Goal: Information Seeking & Learning: Learn about a topic

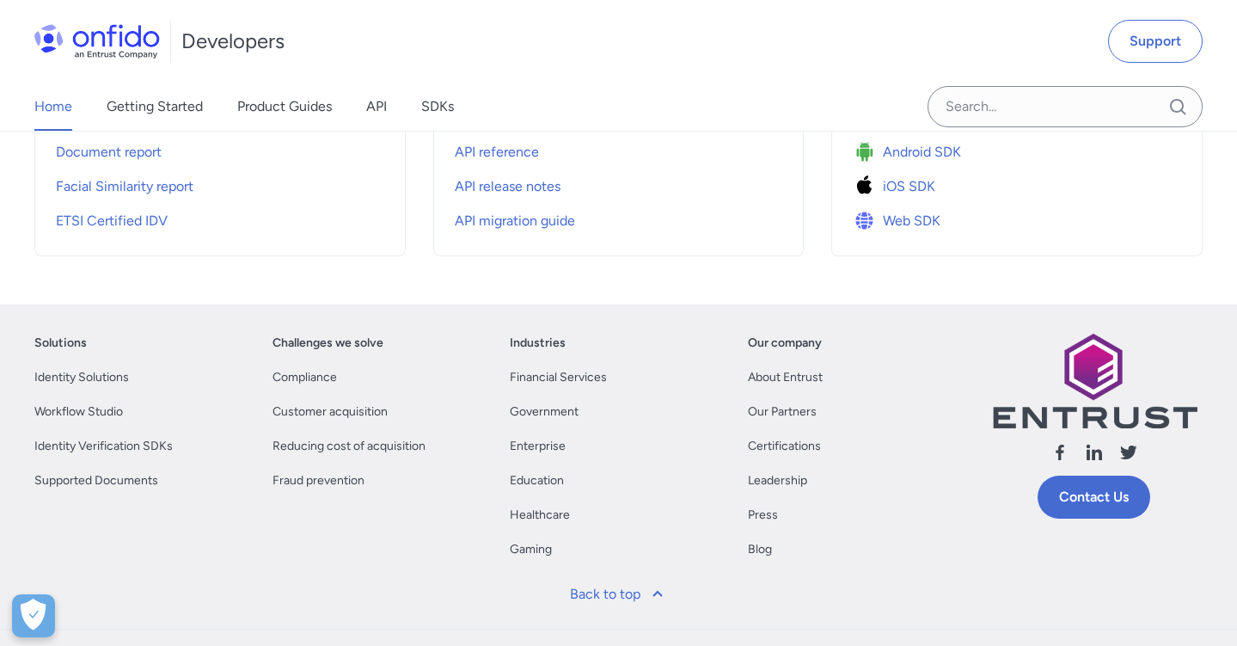
scroll to position [684, 0]
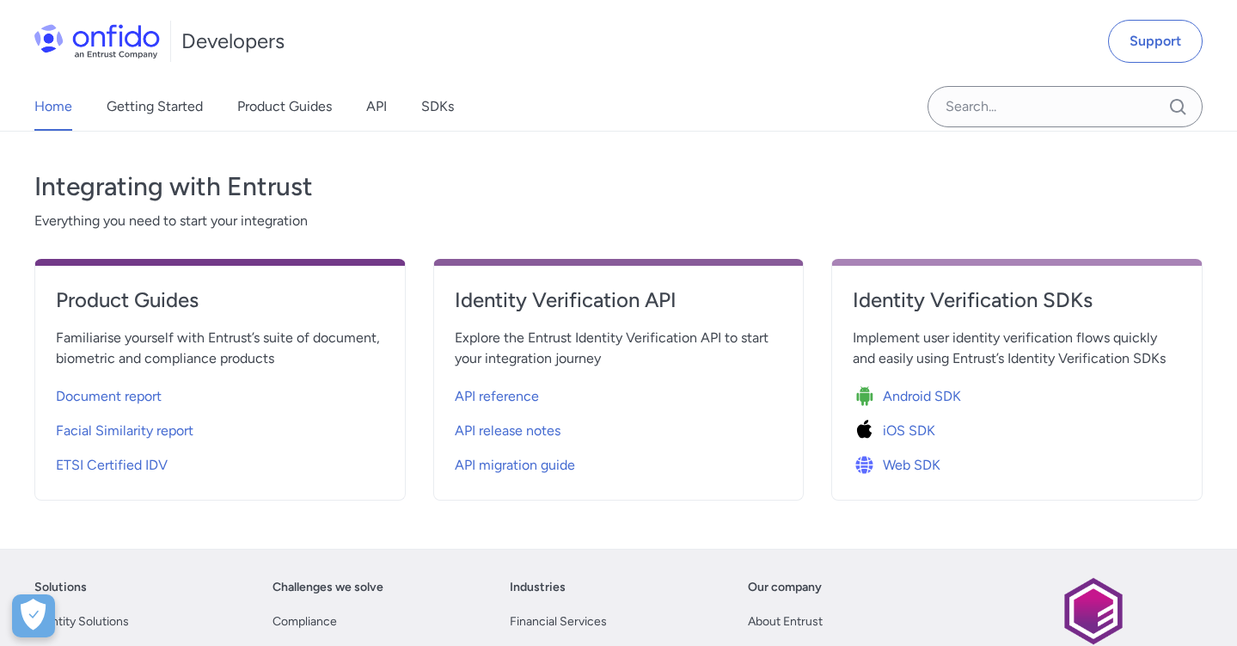
scroll to position [633, 0]
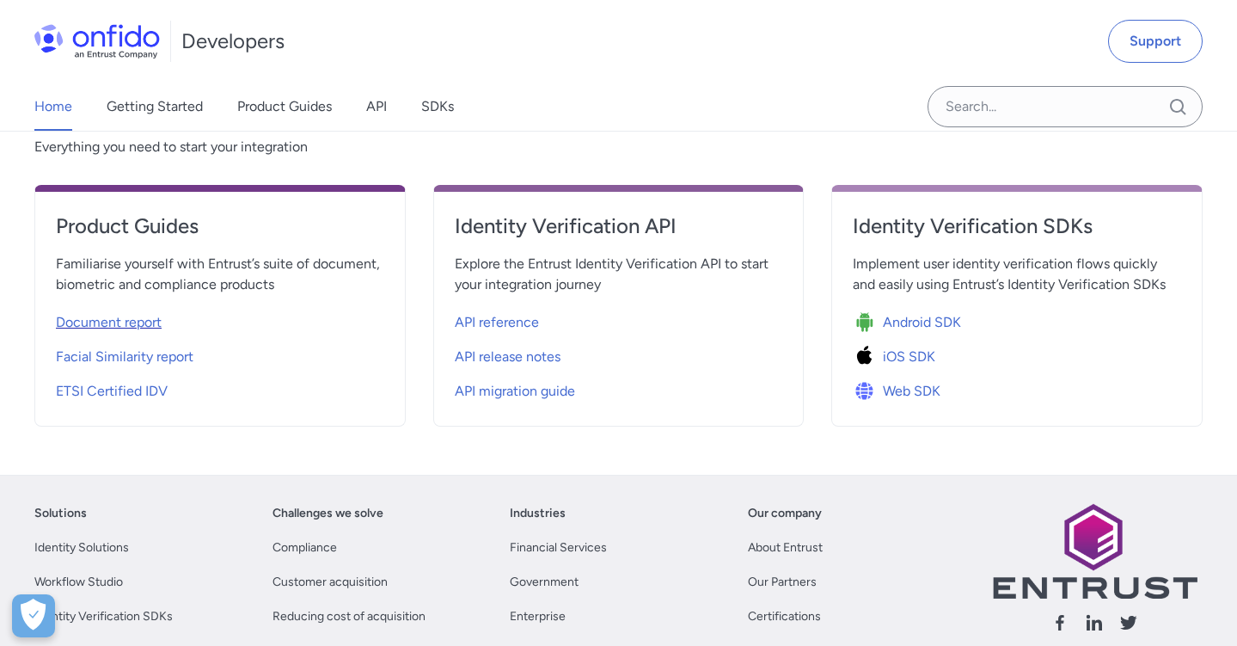
click at [138, 329] on span "Document report" at bounding box center [109, 322] width 106 height 21
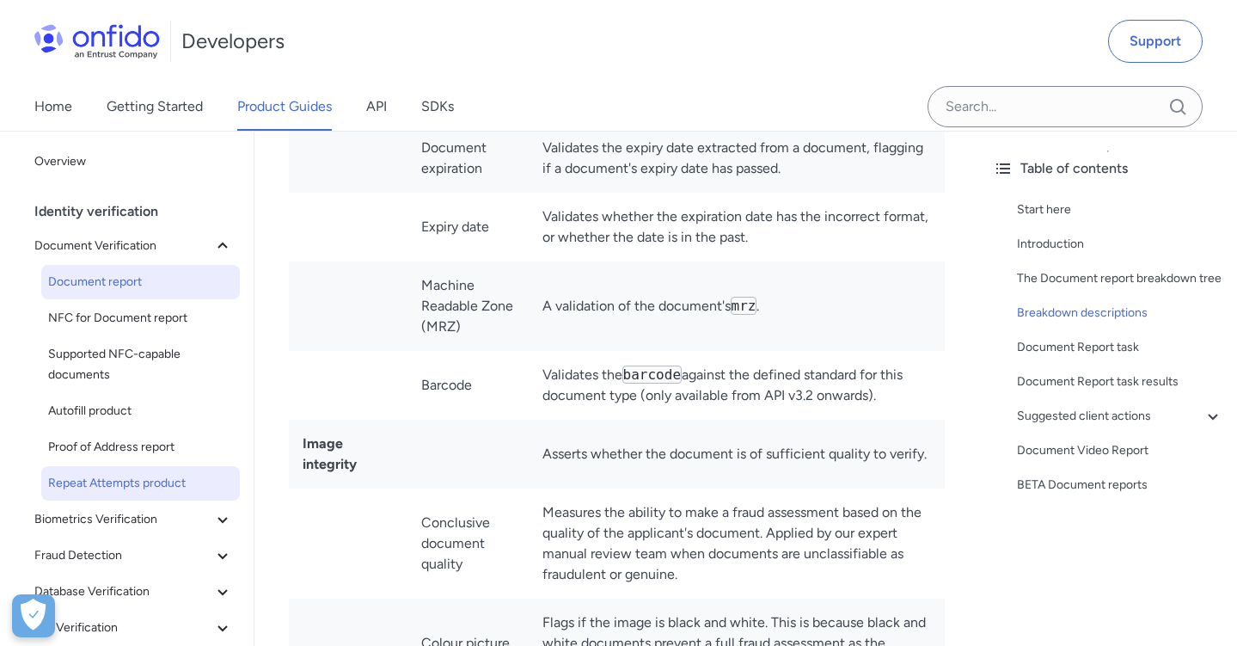
scroll to position [34, 0]
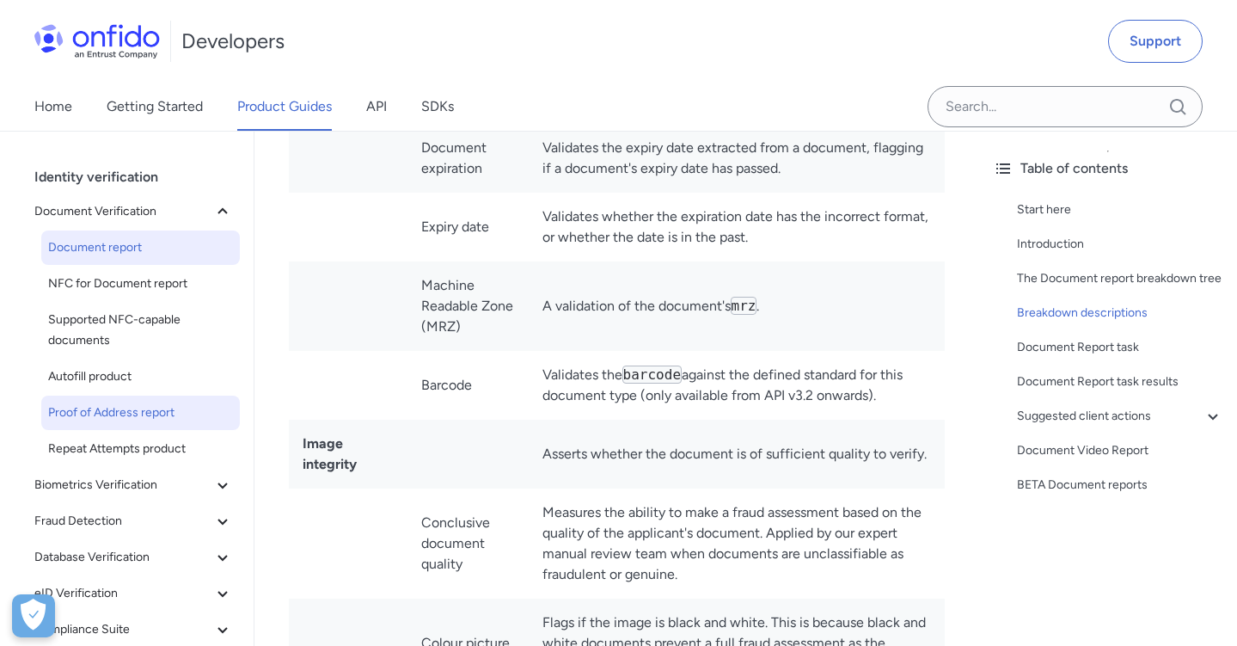
click at [192, 420] on span "Proof of Address report" at bounding box center [140, 412] width 185 height 21
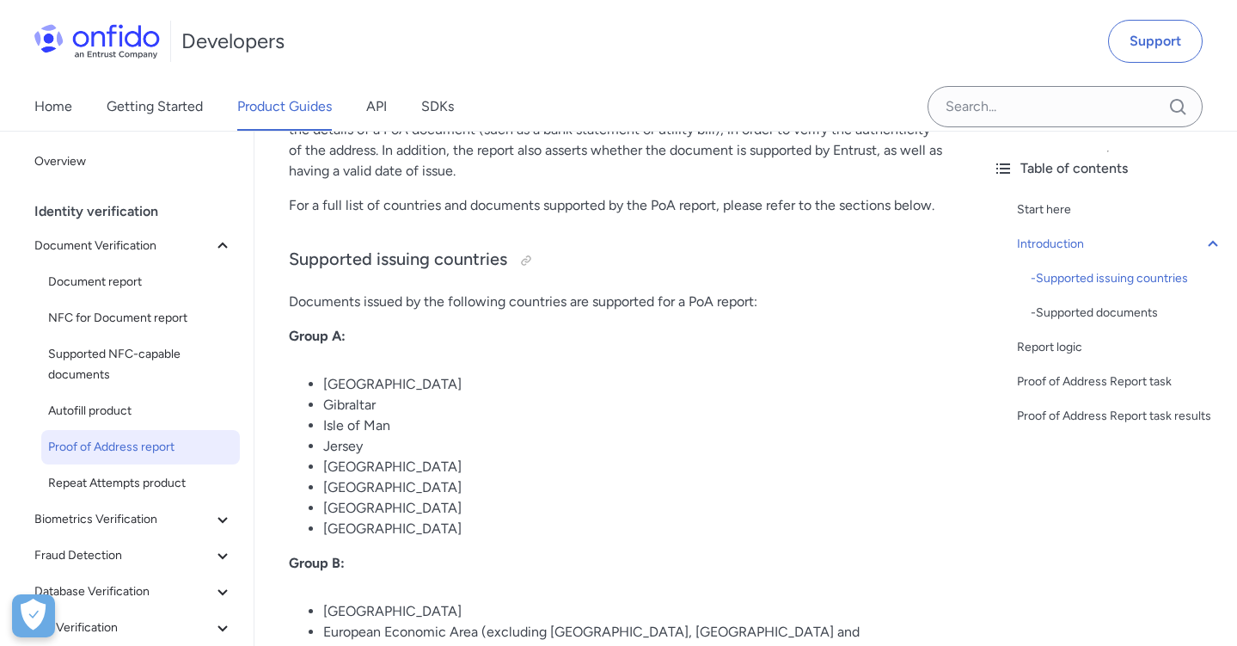
scroll to position [333, 0]
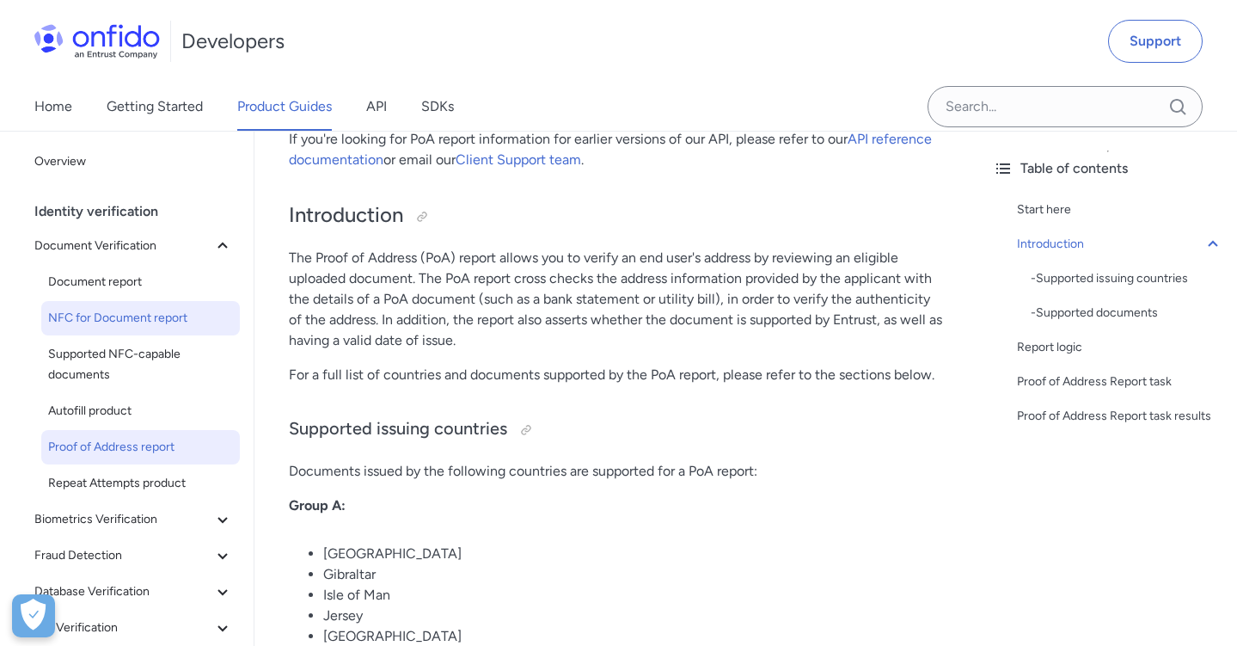
click at [139, 305] on link "NFC for Document report" at bounding box center [140, 318] width 199 height 34
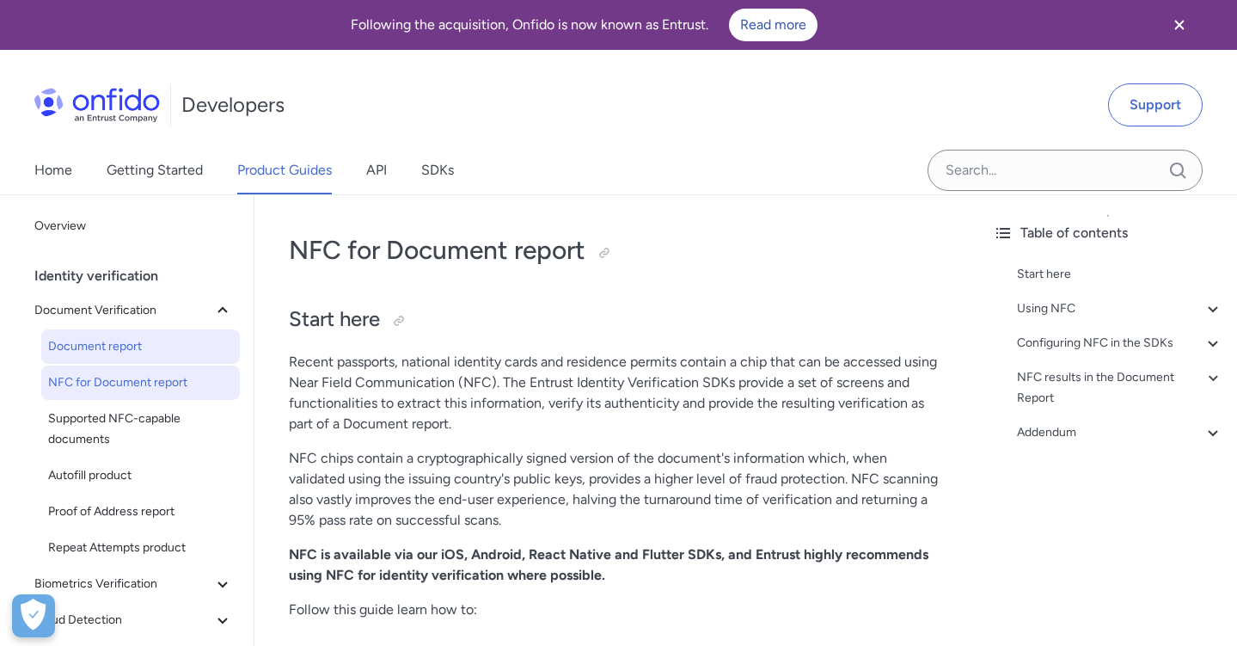
click at [138, 358] on link "Document report" at bounding box center [140, 346] width 199 height 34
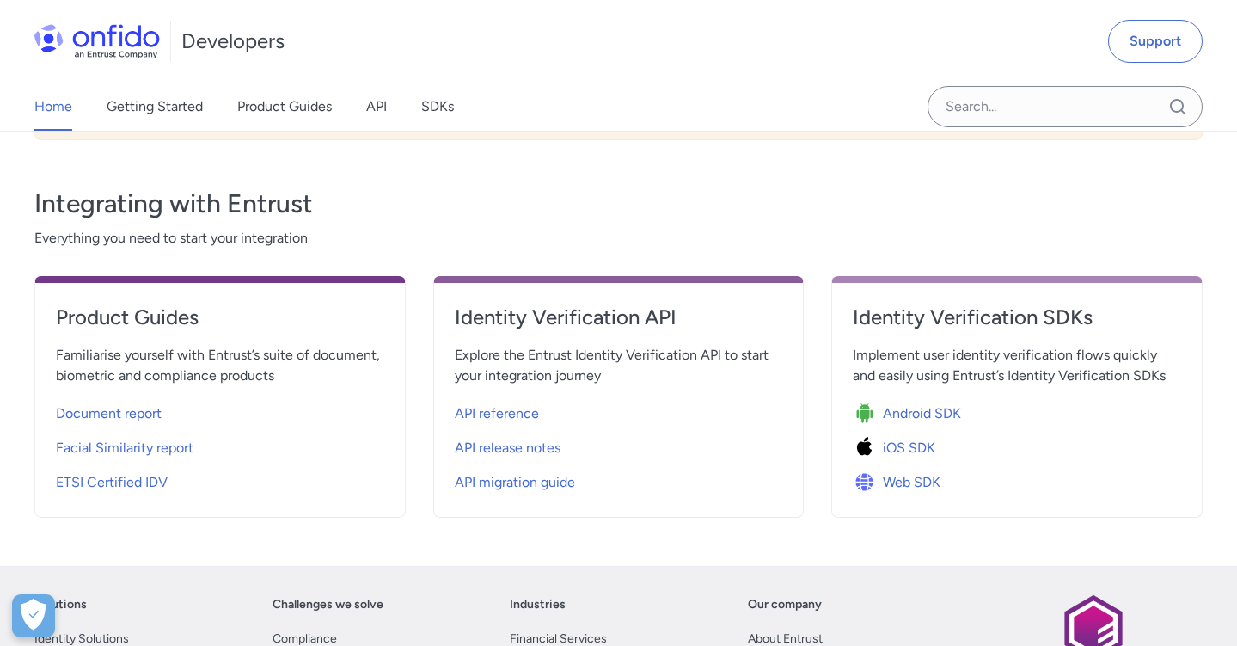
scroll to position [643, 0]
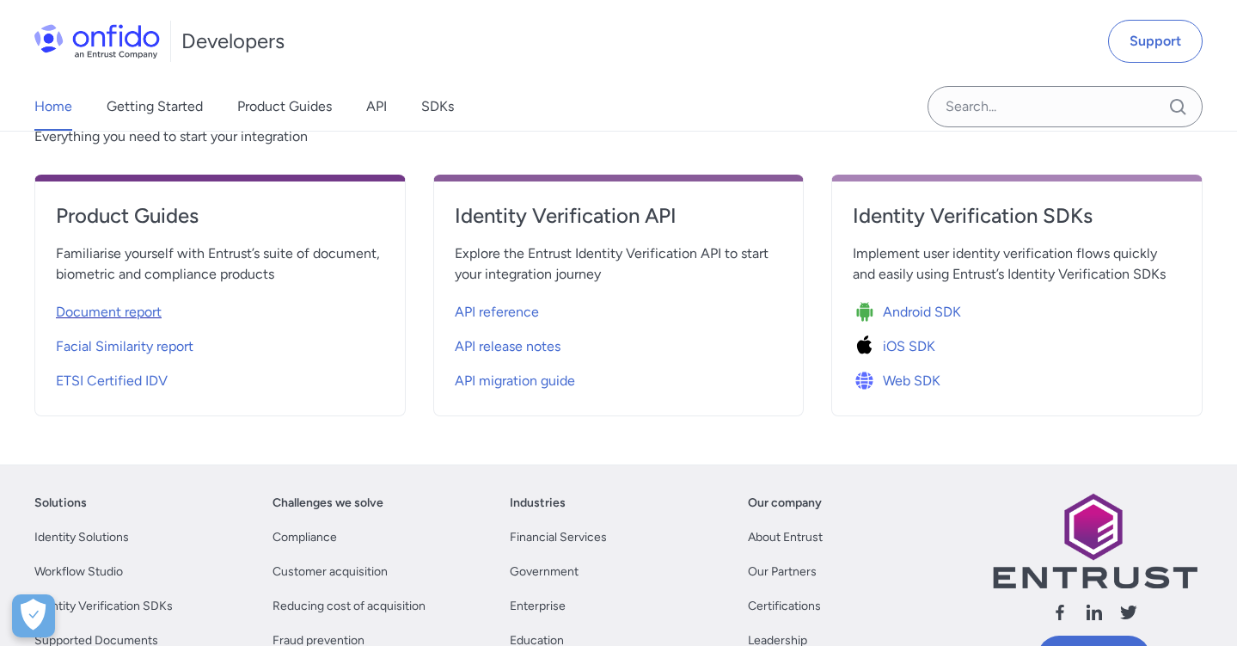
click at [95, 303] on span "Document report" at bounding box center [109, 312] width 106 height 21
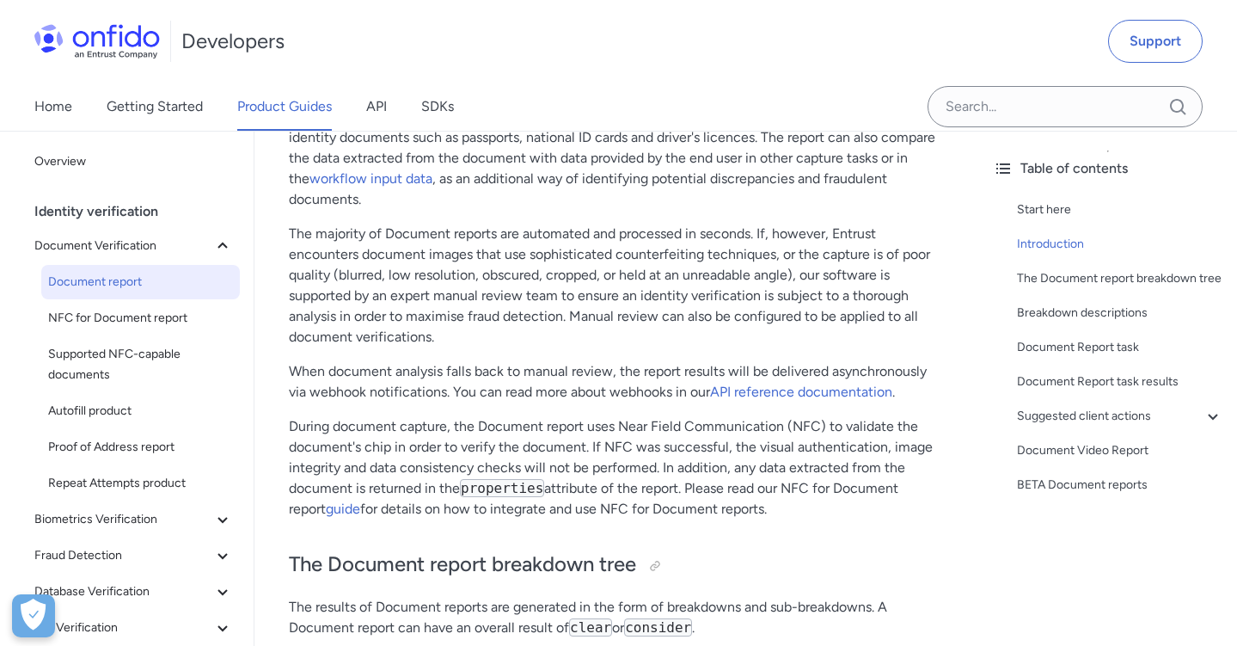
scroll to position [344, 0]
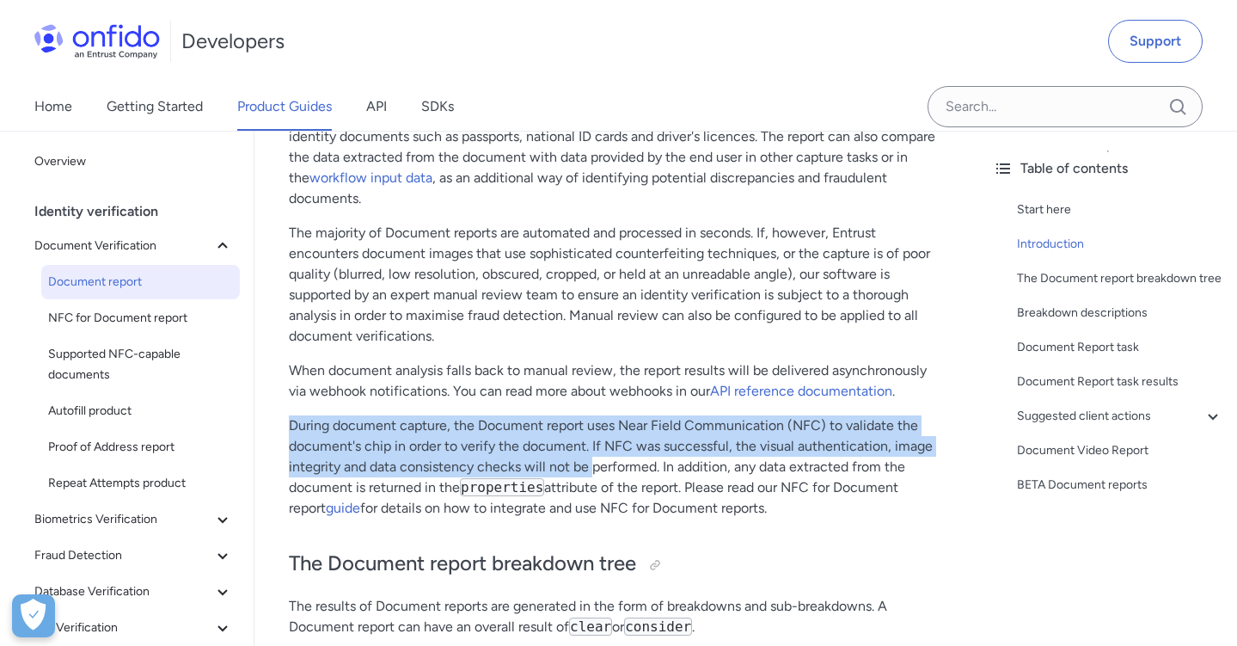
drag, startPoint x: 284, startPoint y: 409, endPoint x: 593, endPoint y: 443, distance: 311.3
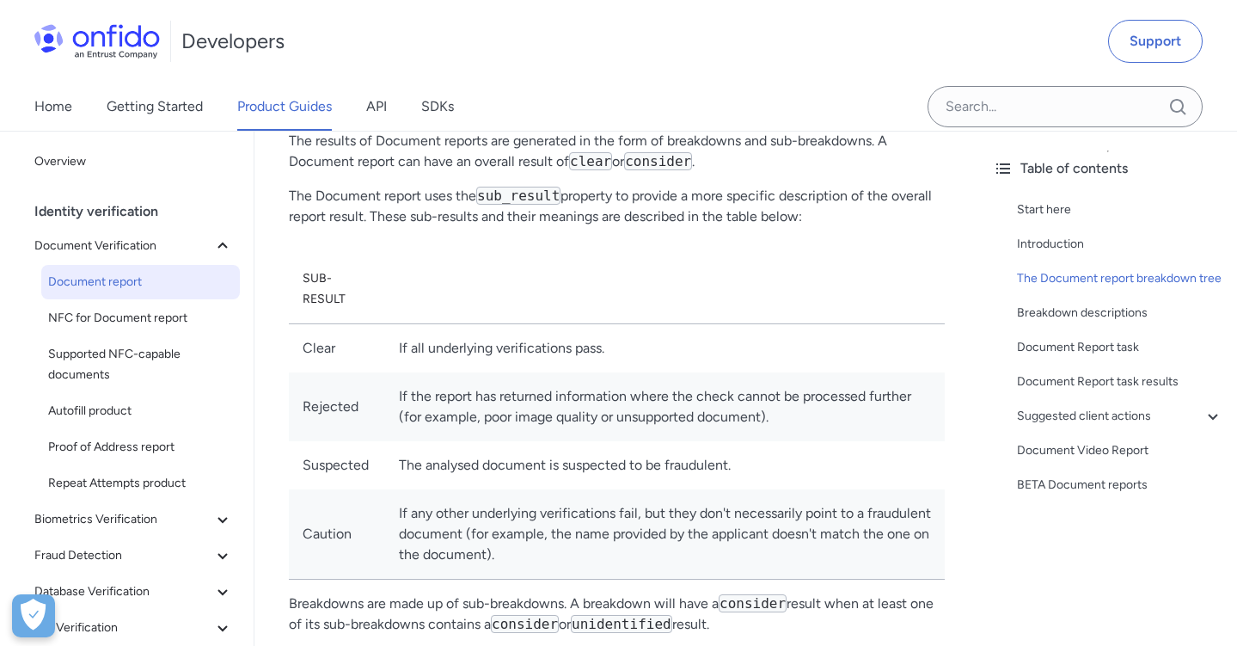
scroll to position [863, 0]
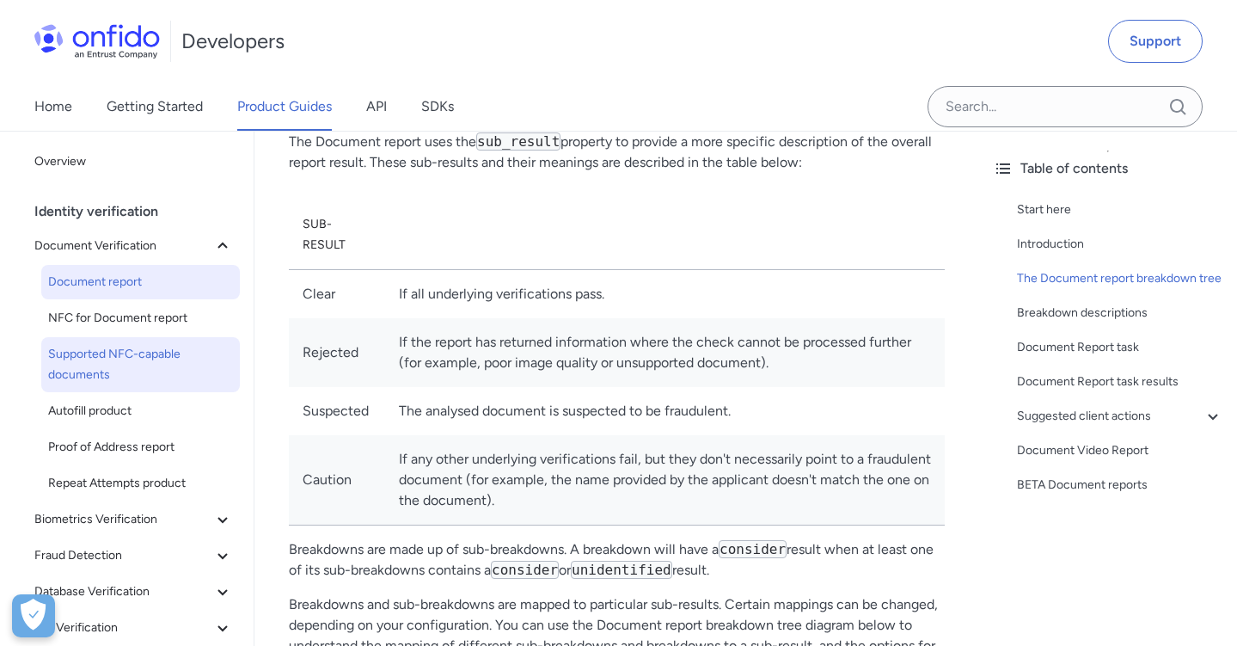
click at [177, 347] on span "Supported NFC-capable documents" at bounding box center [140, 364] width 185 height 41
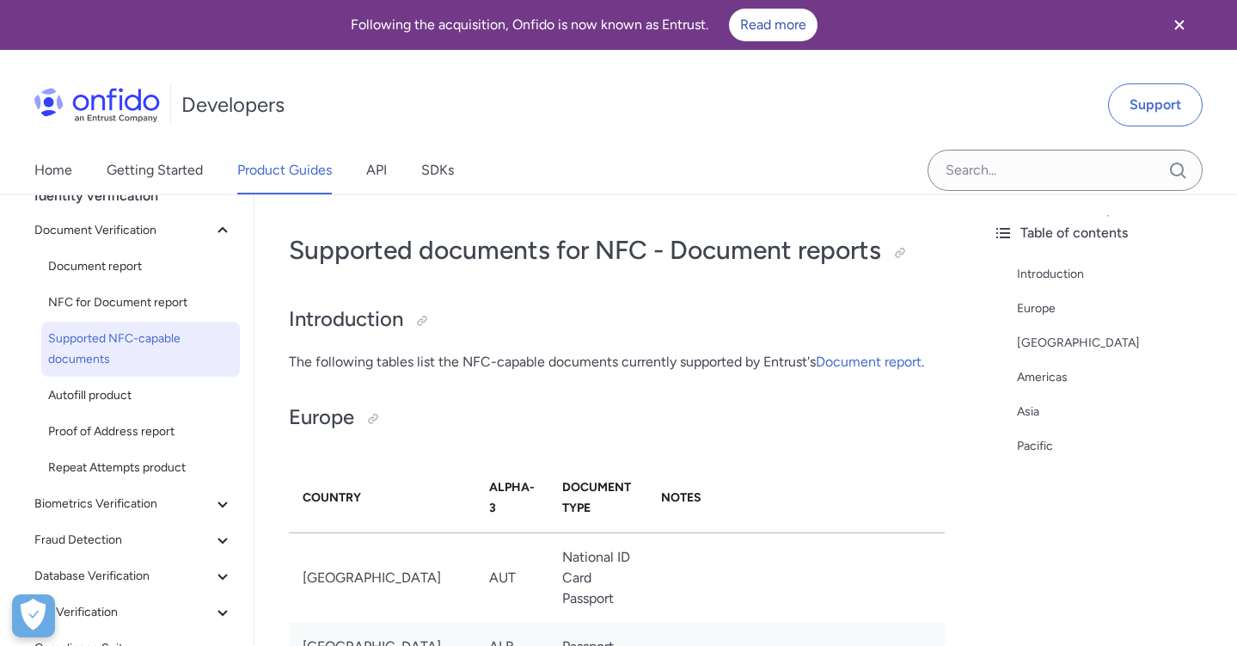
scroll to position [161, 0]
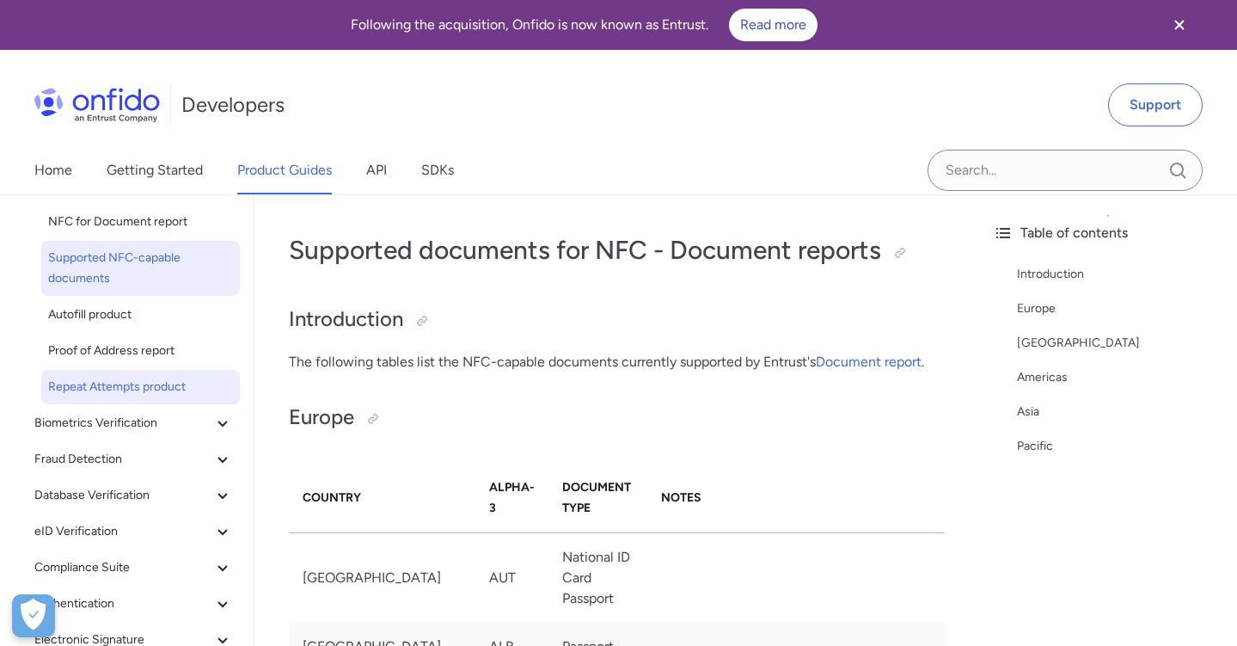
click at [145, 395] on span "Repeat Attempts product" at bounding box center [140, 387] width 185 height 21
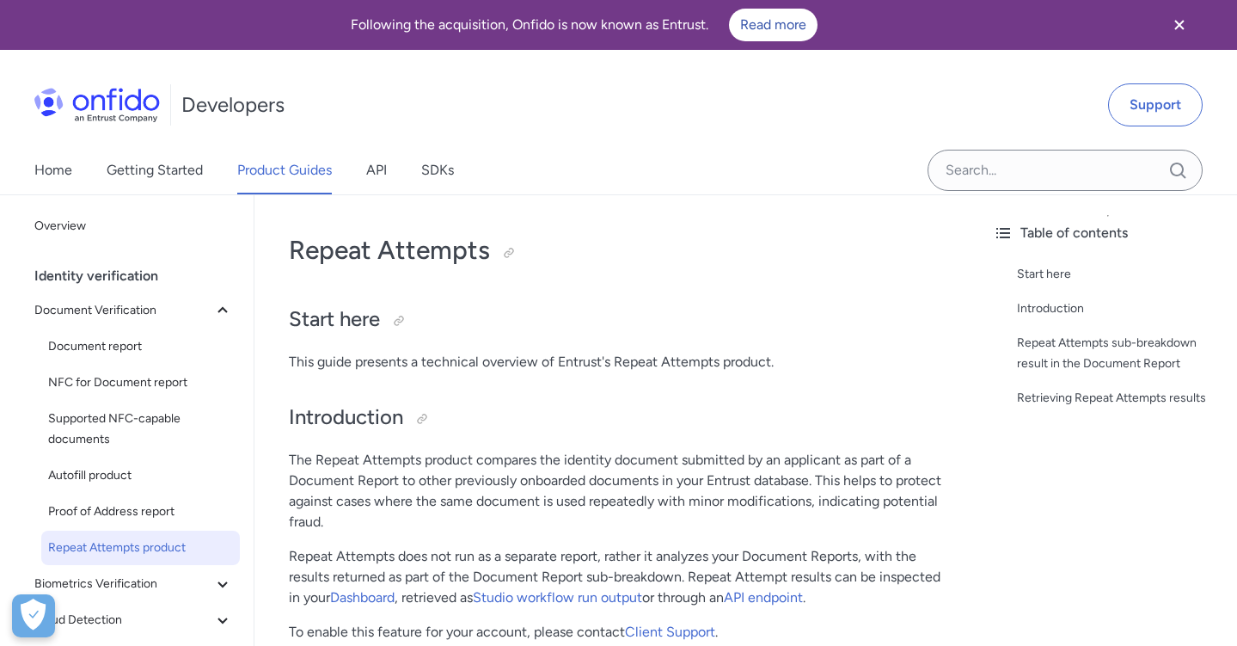
scroll to position [140, 0]
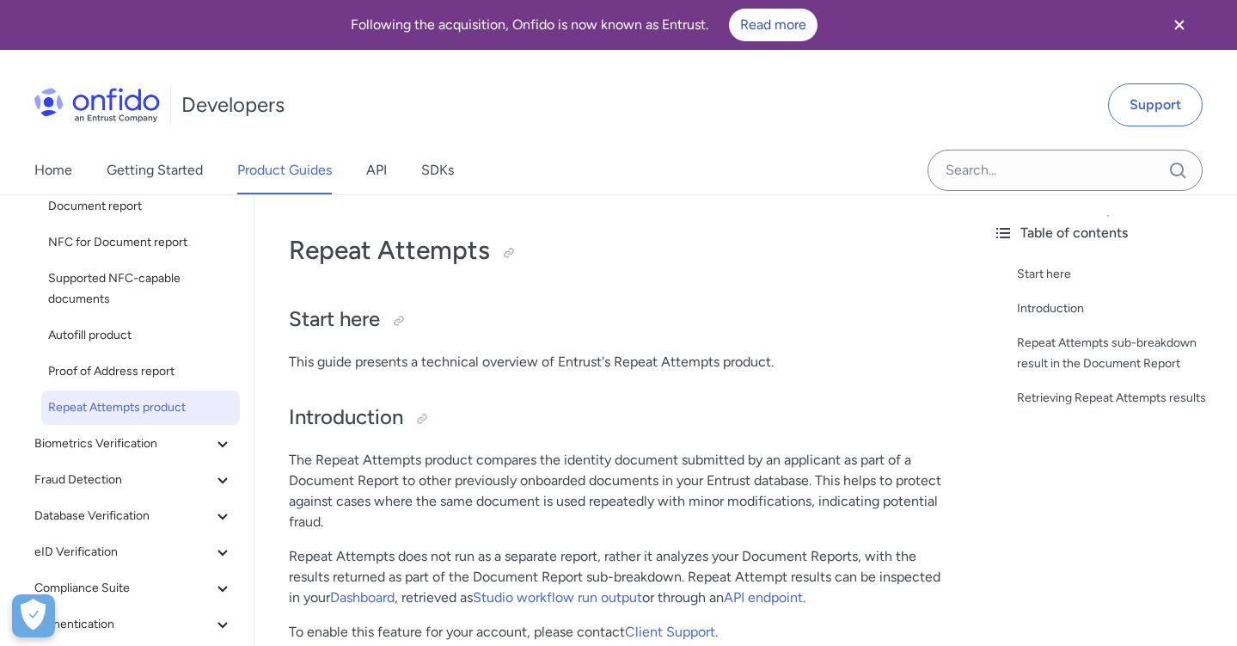
click at [142, 393] on link "Repeat Attempts product" at bounding box center [140, 407] width 199 height 34
click at [142, 383] on link "Proof of Address report" at bounding box center [140, 371] width 199 height 34
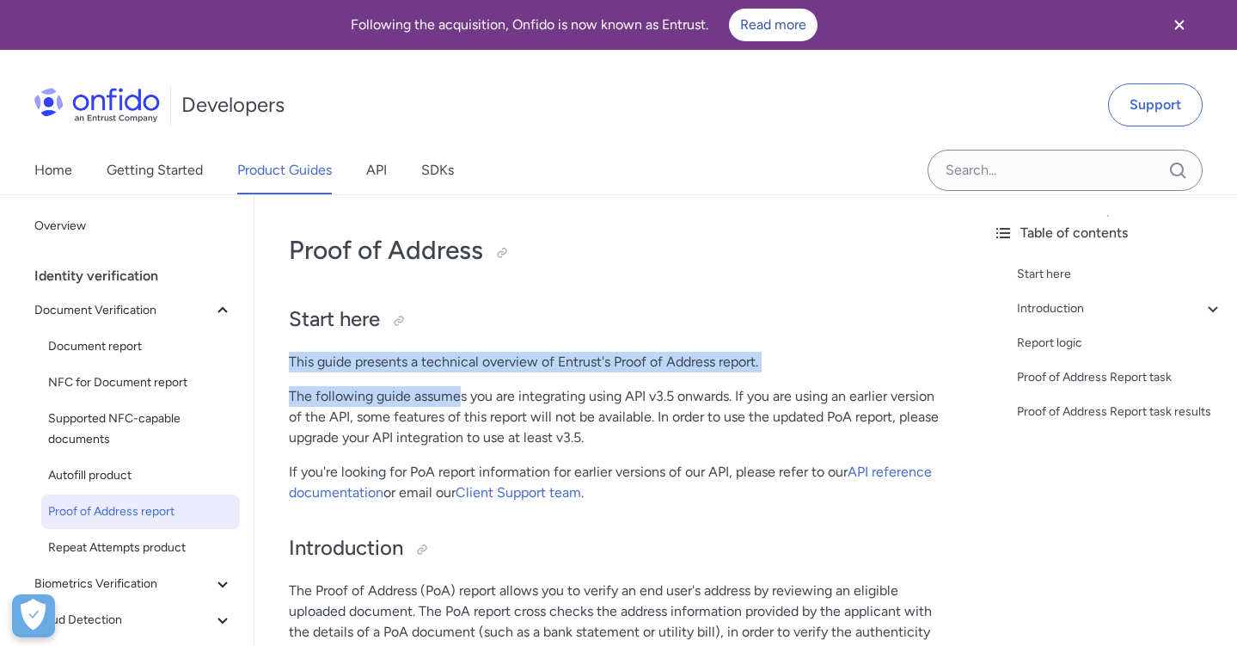
drag, startPoint x: 290, startPoint y: 349, endPoint x: 459, endPoint y: 390, distance: 174.3
click at [459, 390] on p "The following guide assumes you are integrating using API v3.5 onwards. If you …" at bounding box center [617, 417] width 656 height 62
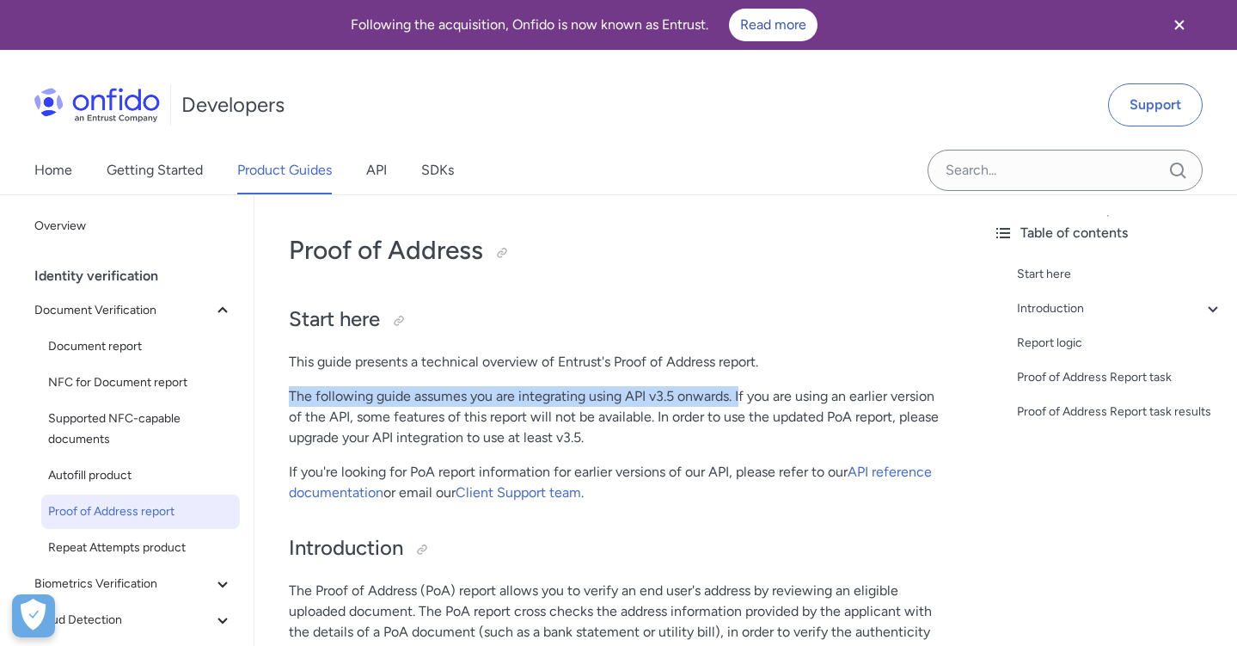
drag, startPoint x: 289, startPoint y: 401, endPoint x: 739, endPoint y: 399, distance: 449.7
click at [739, 399] on p "The following guide assumes you are integrating using API v3.5 onwards. If you …" at bounding box center [617, 417] width 656 height 62
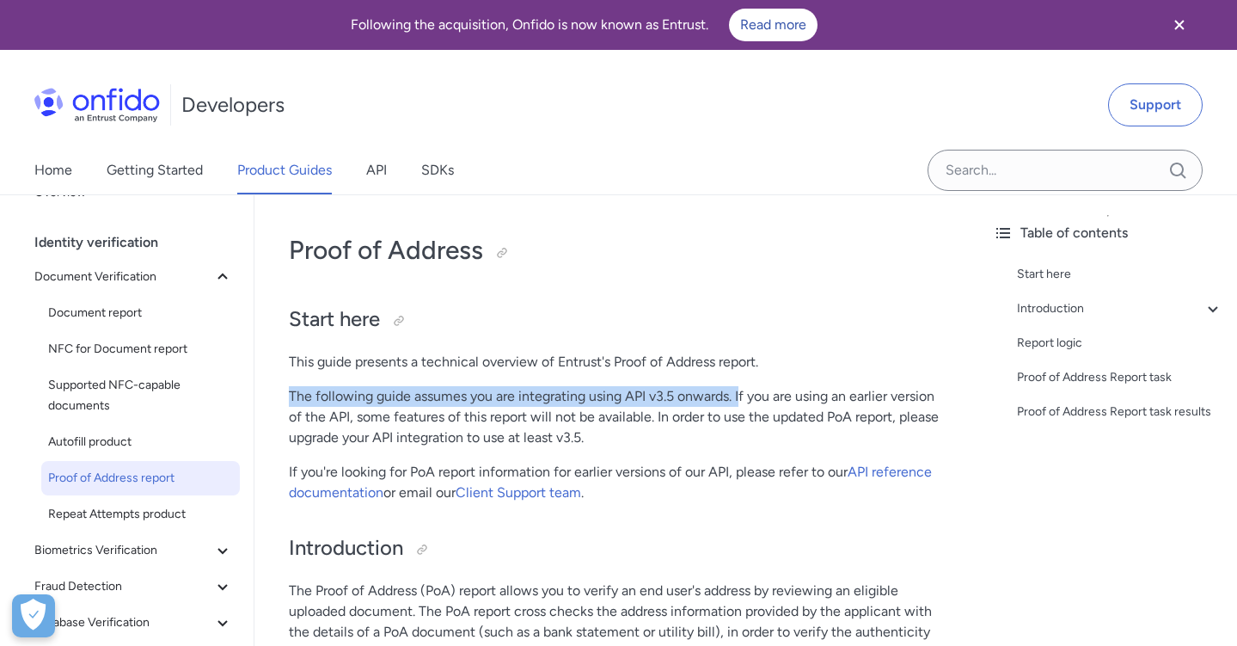
scroll to position [44, 0]
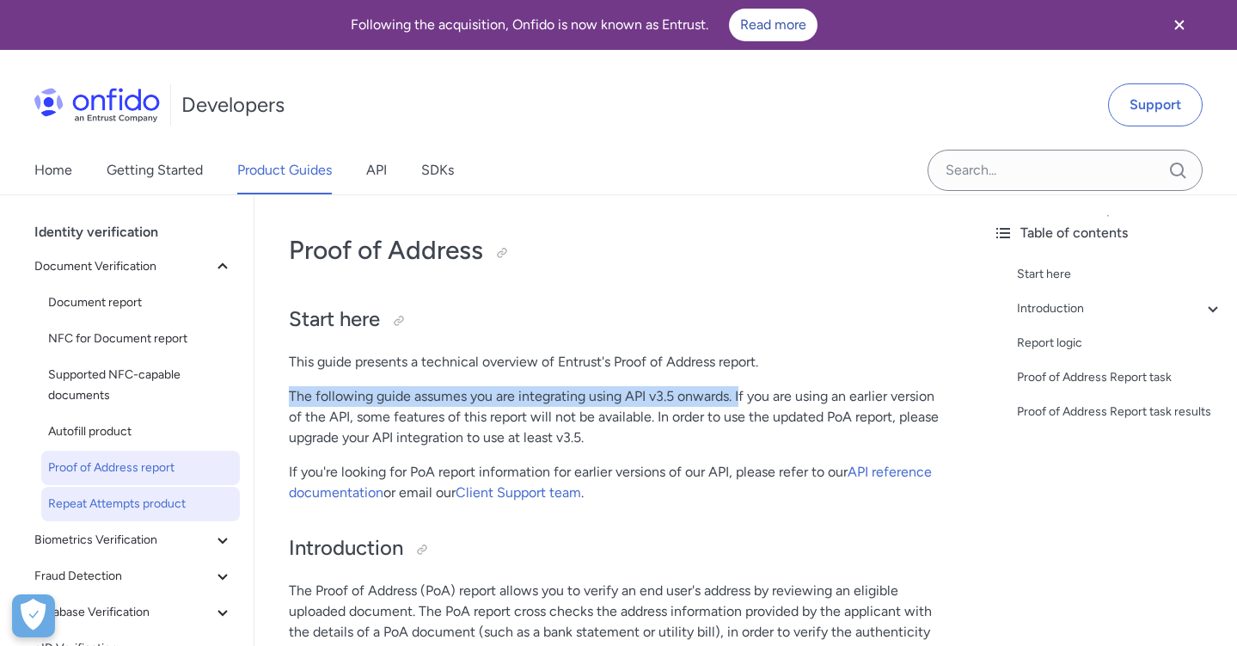
click at [119, 510] on span "Repeat Attempts product" at bounding box center [140, 504] width 185 height 21
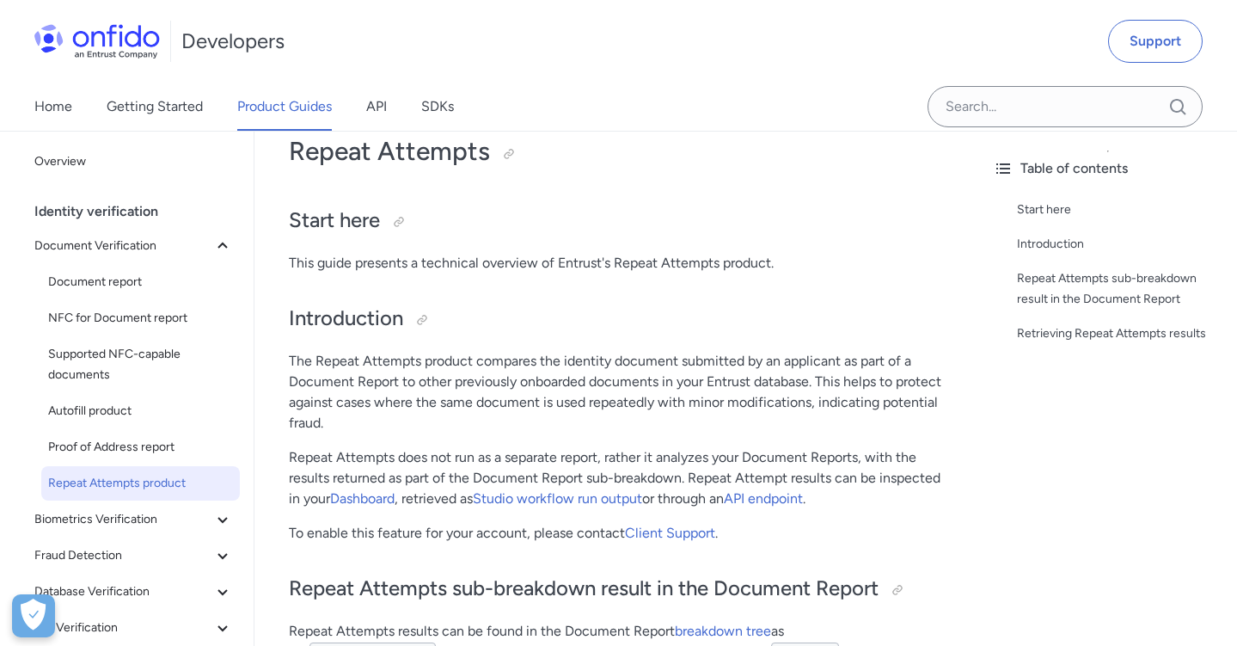
scroll to position [154, 0]
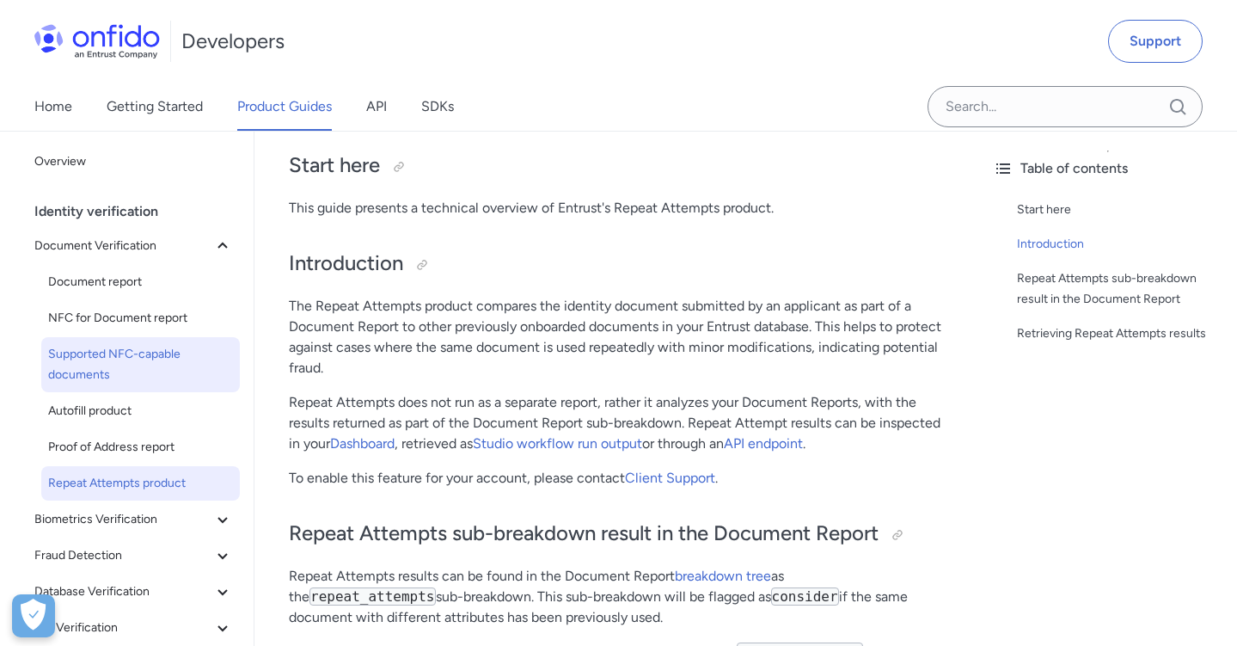
click at [126, 371] on span "Supported NFC-capable documents" at bounding box center [140, 364] width 185 height 41
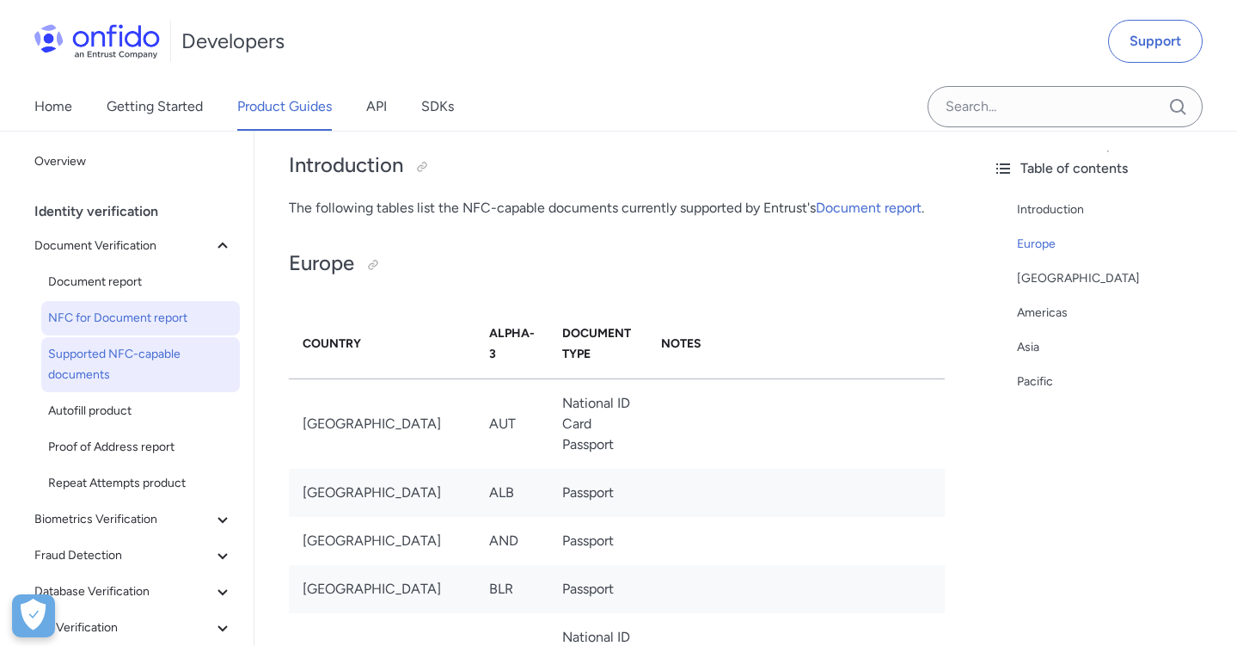
click at [104, 301] on link "NFC for Document report" at bounding box center [140, 318] width 199 height 34
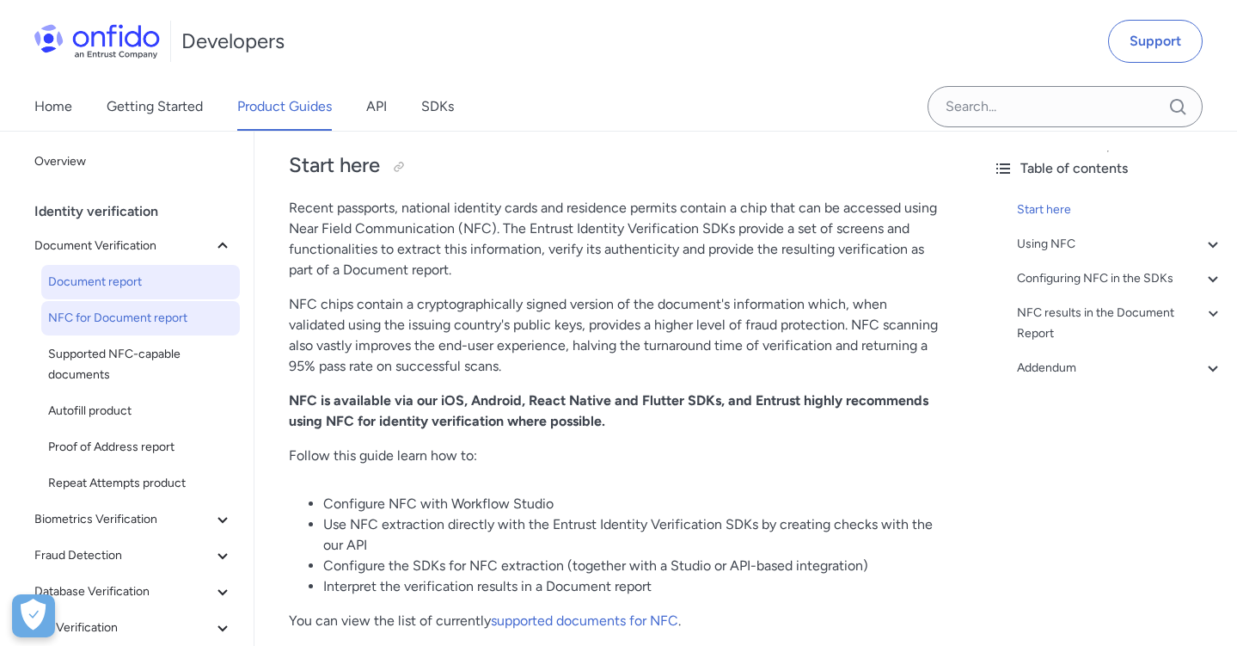
click at [111, 285] on span "Document report" at bounding box center [140, 282] width 185 height 21
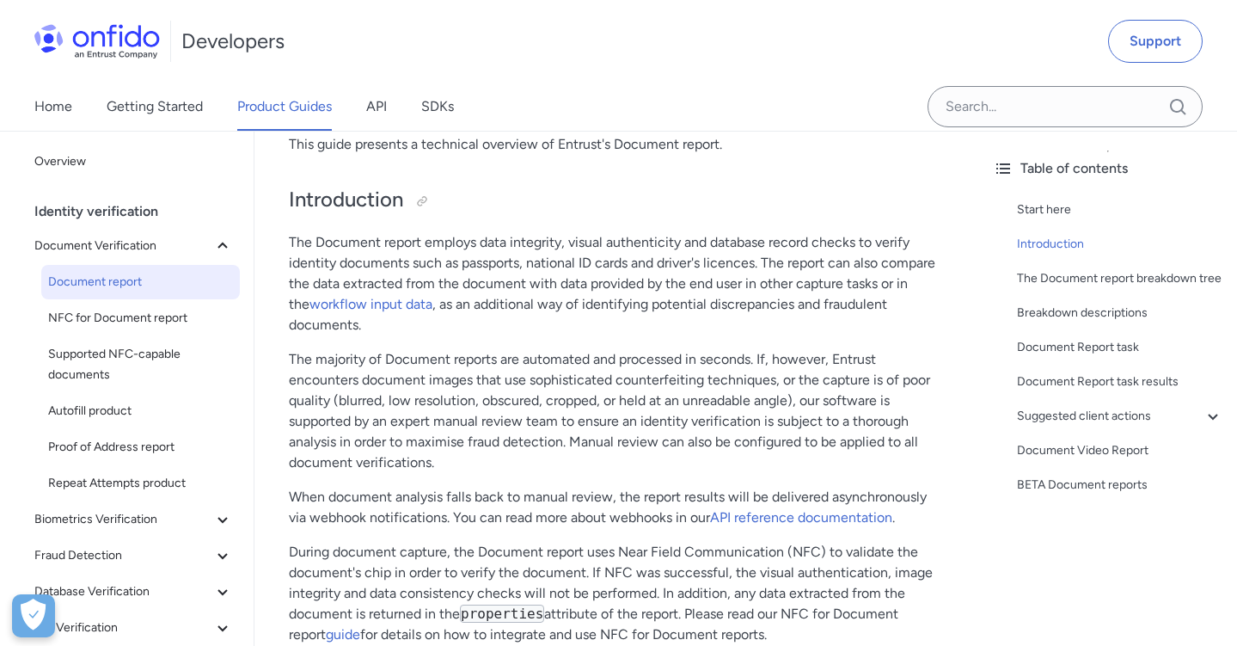
scroll to position [248, 0]
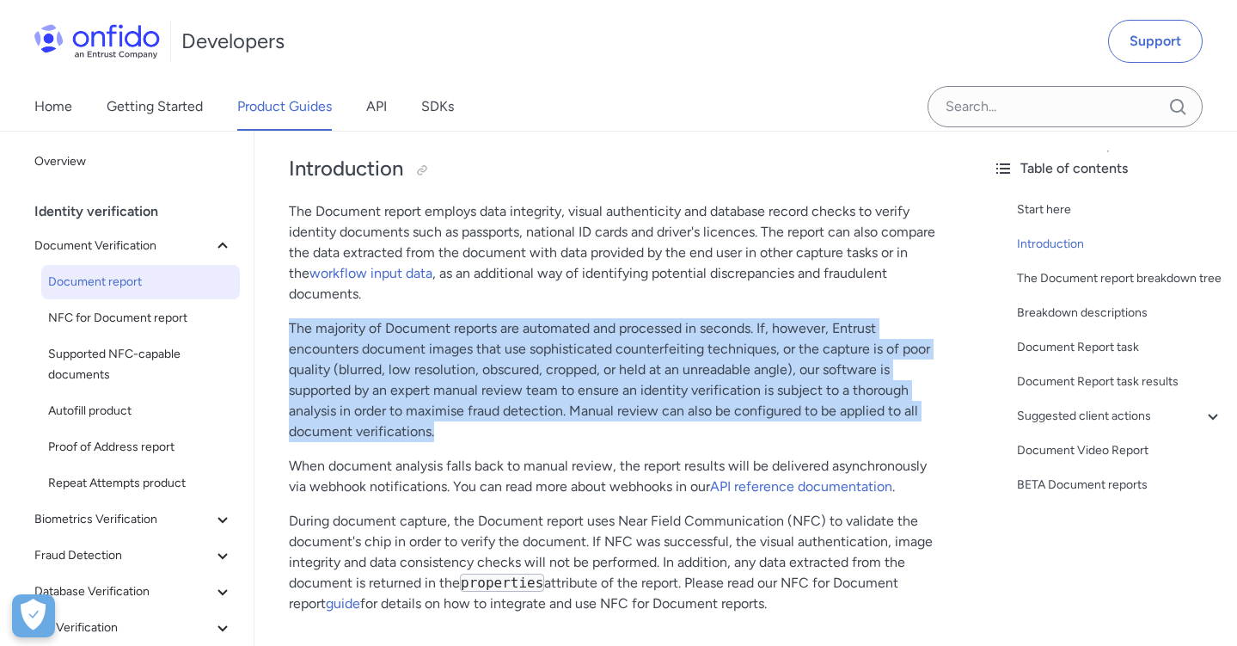
drag, startPoint x: 288, startPoint y: 309, endPoint x: 549, endPoint y: 408, distance: 278.6
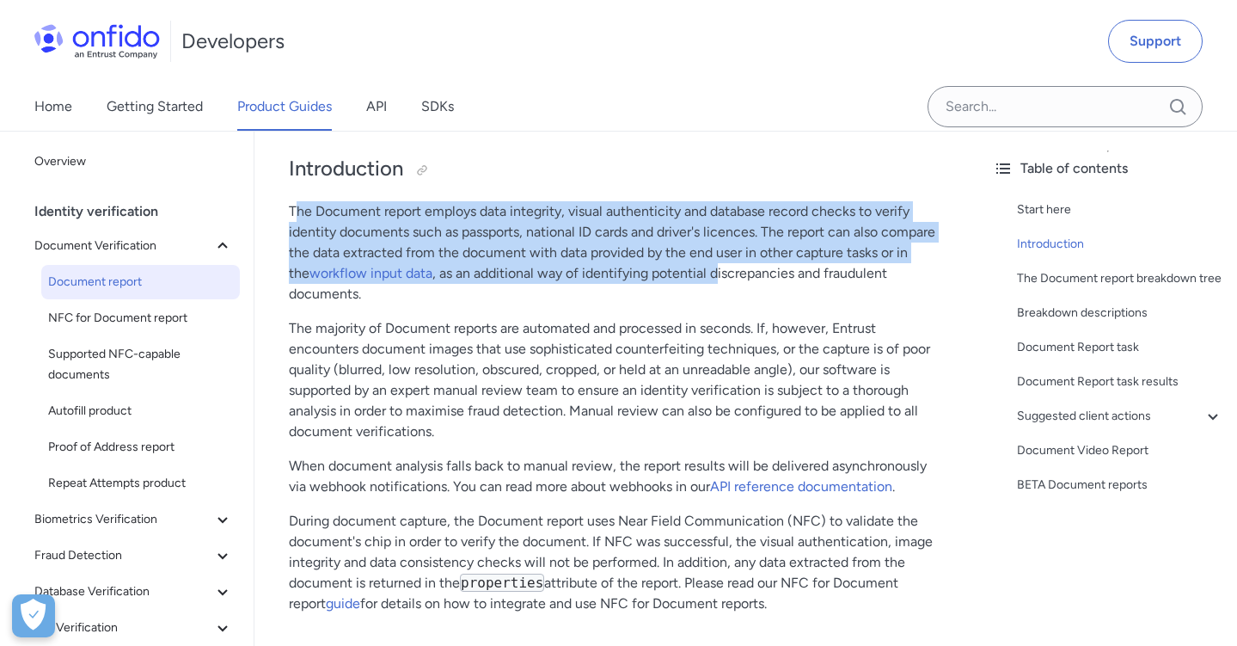
drag, startPoint x: 293, startPoint y: 220, endPoint x: 694, endPoint y: 266, distance: 403.2
click at [694, 266] on p "The Document report employs data integrity, visual authenticity and database re…" at bounding box center [617, 252] width 656 height 103
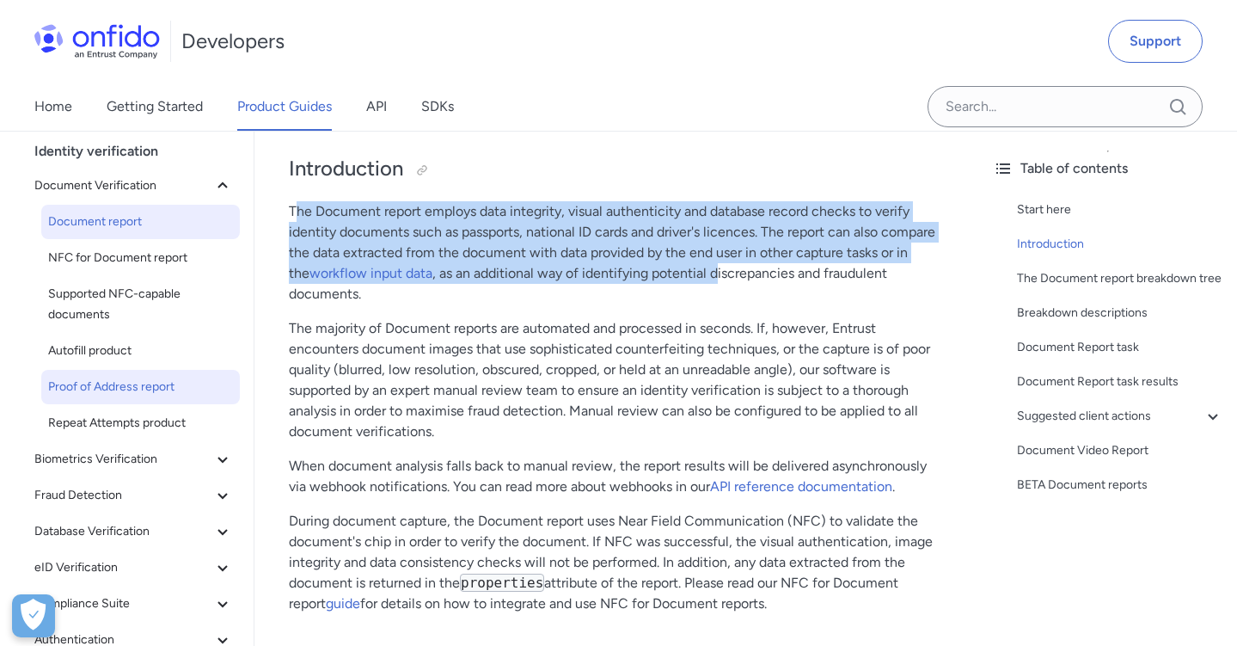
scroll to position [32, 0]
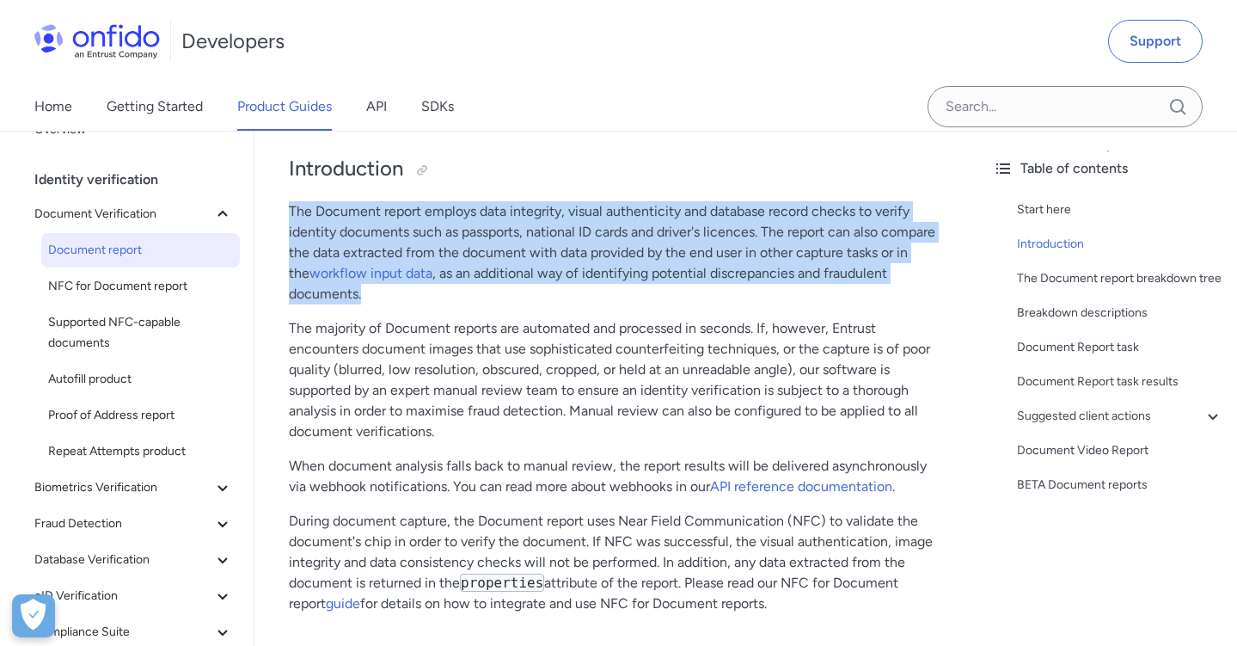
drag, startPoint x: 289, startPoint y: 205, endPoint x: 940, endPoint y: 291, distance: 656.5
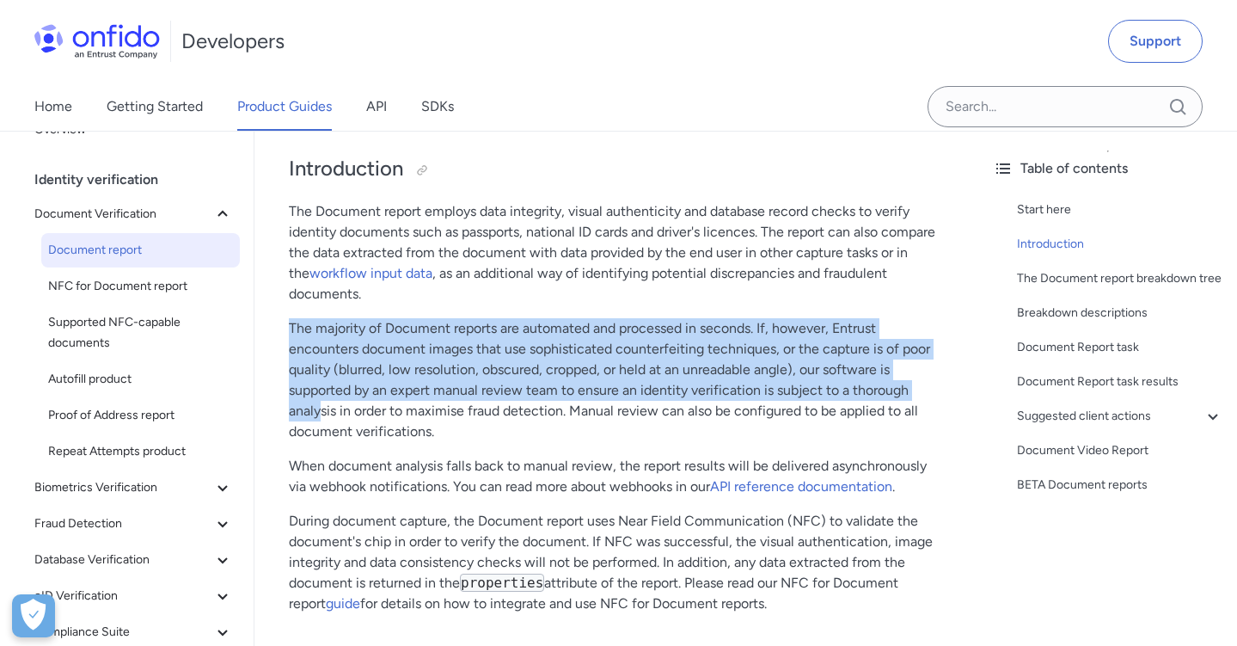
drag, startPoint x: 277, startPoint y: 311, endPoint x: 322, endPoint y: 385, distance: 86.4
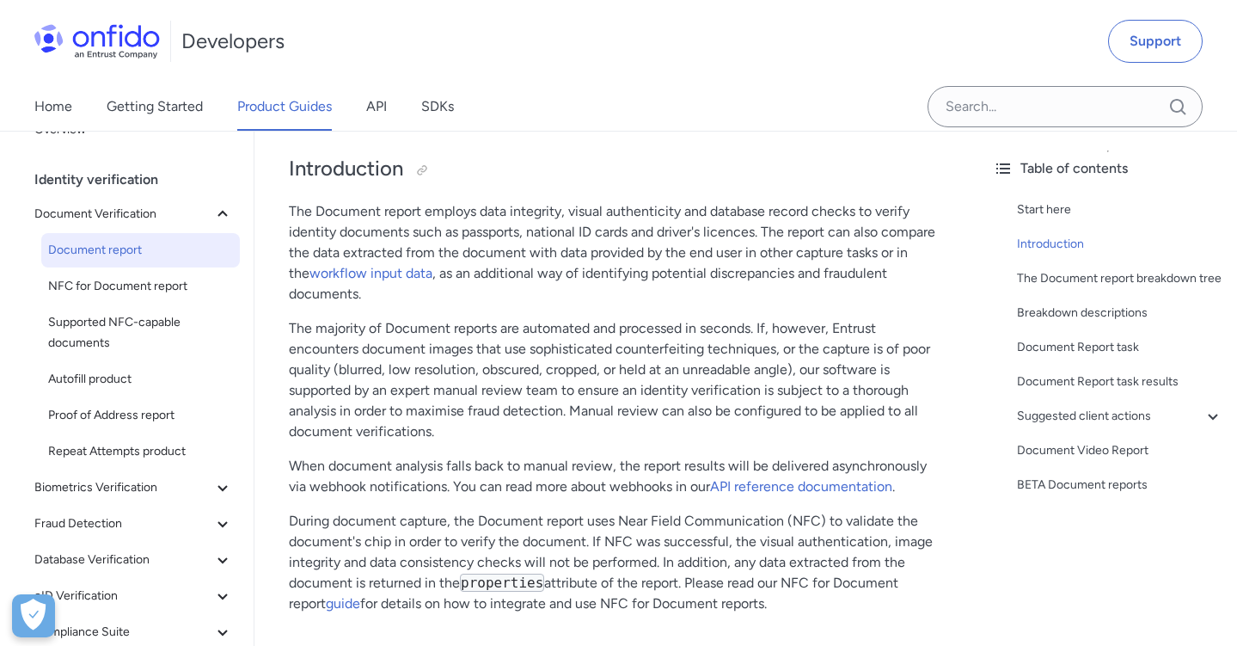
click at [366, 456] on p "When document analysis falls back to manual review, the report results will be …" at bounding box center [617, 476] width 656 height 41
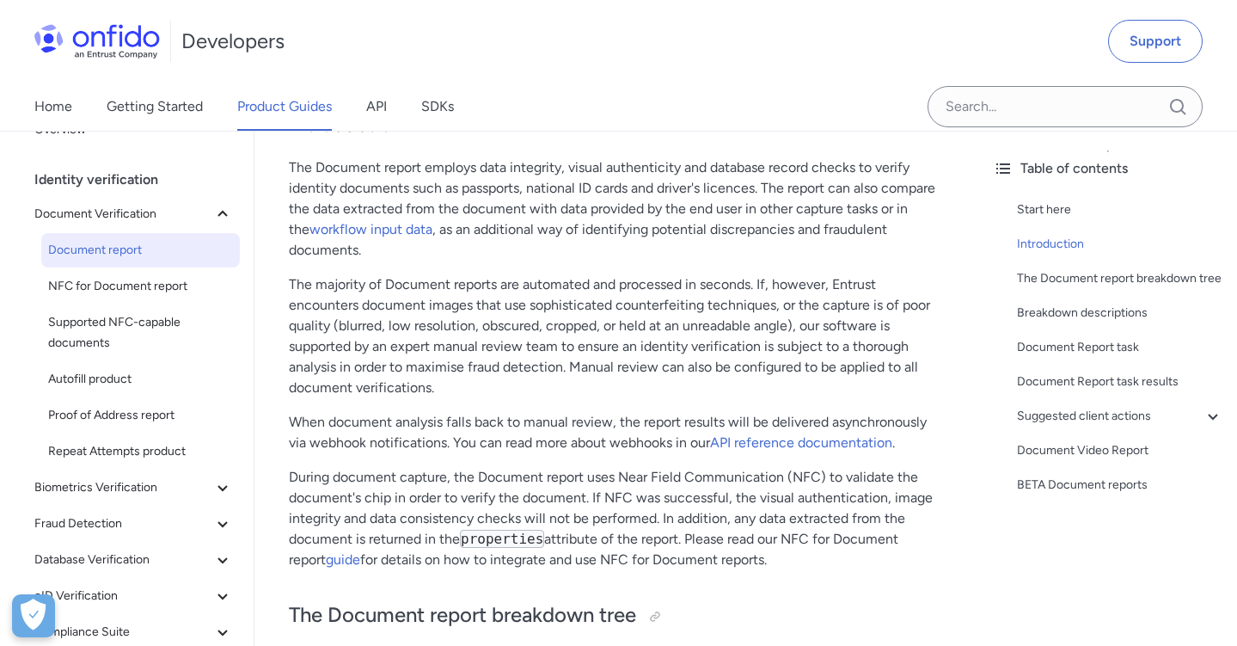
scroll to position [310, 0]
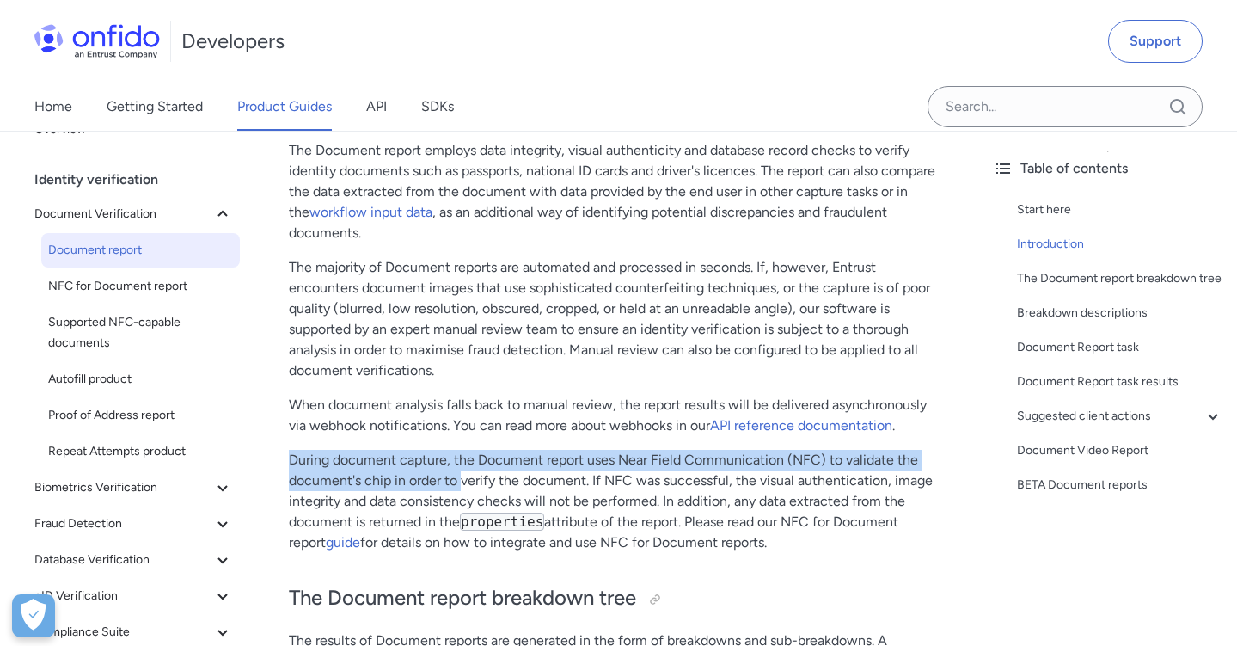
drag, startPoint x: 291, startPoint y: 430, endPoint x: 460, endPoint y: 470, distance: 174.1
click at [460, 470] on p "During document capture, the Document report uses Near Field Communication (NFC…" at bounding box center [617, 501] width 656 height 103
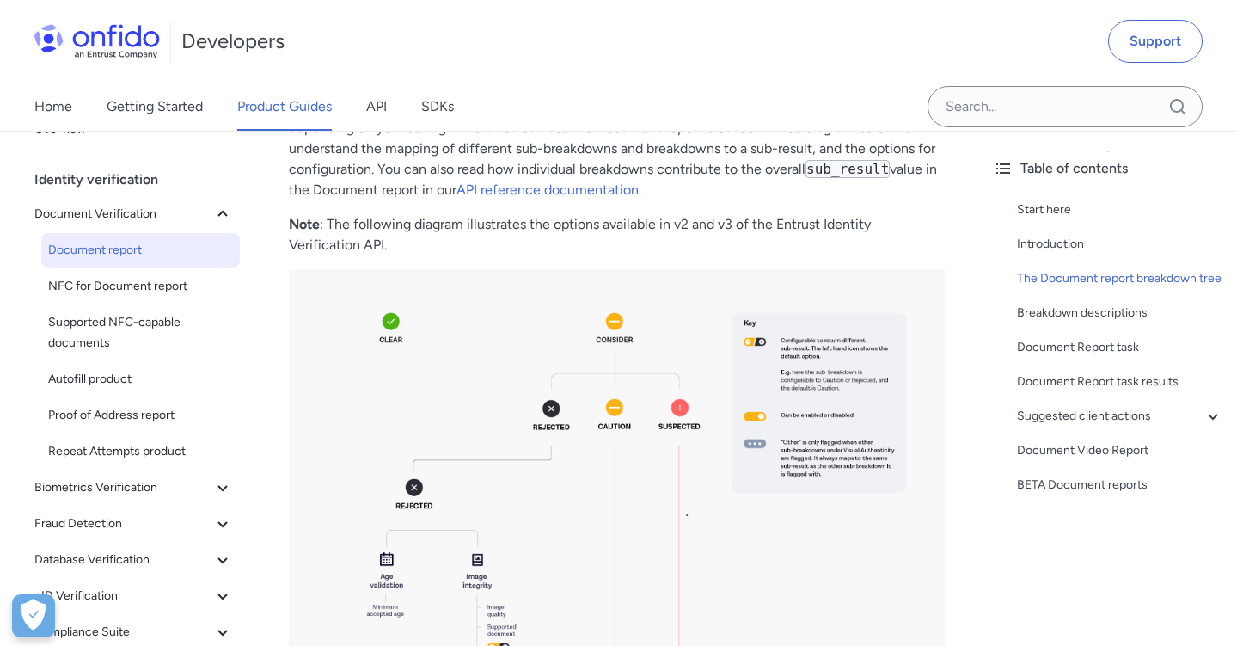
scroll to position [1302, 0]
